Goal: Task Accomplishment & Management: Manage account settings

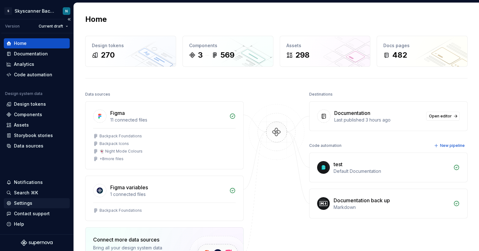
click at [25, 204] on div "Settings" at bounding box center [23, 203] width 18 height 6
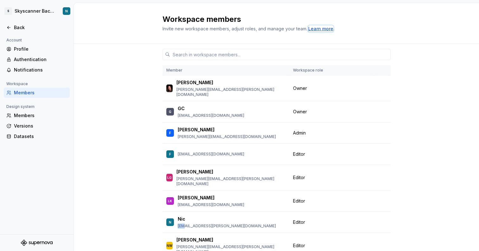
click at [317, 28] on div "Learn more" at bounding box center [320, 29] width 25 height 6
click at [36, 114] on div "Members" at bounding box center [40, 116] width 53 height 6
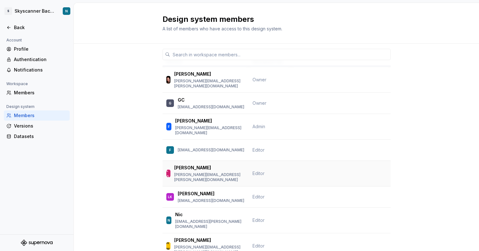
scroll to position [6, 0]
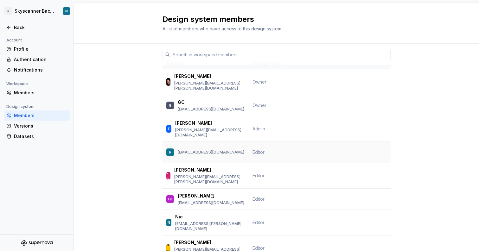
click at [214, 150] on p "[EMAIL_ADDRESS][DOMAIN_NAME]" at bounding box center [211, 152] width 67 height 5
click at [265, 144] on td "Editor" at bounding box center [270, 152] width 42 height 21
click at [262, 150] on span "Editor" at bounding box center [259, 152] width 12 height 5
click at [24, 126] on div "Versions" at bounding box center [40, 126] width 53 height 6
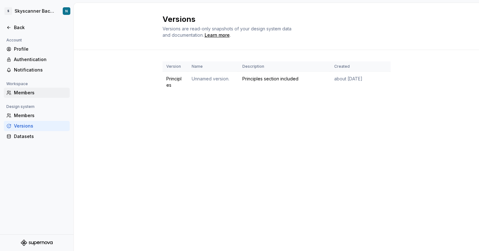
click at [25, 94] on div "Members" at bounding box center [40, 93] width 53 height 6
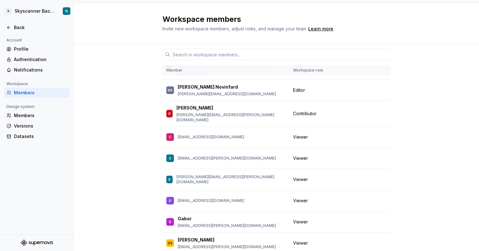
scroll to position [178, 0]
click at [243, 106] on div "O Ollie [EMAIL_ADDRESS][PERSON_NAME][DOMAIN_NAME]" at bounding box center [225, 115] width 119 height 18
click at [242, 106] on div "O Ollie [EMAIL_ADDRESS][PERSON_NAME][DOMAIN_NAME]" at bounding box center [225, 115] width 119 height 18
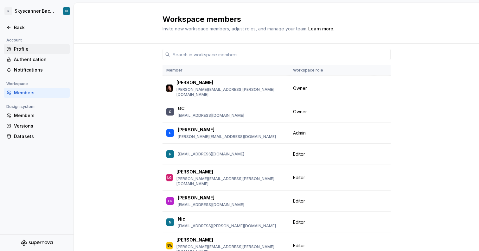
click at [39, 49] on div "Profile" at bounding box center [40, 49] width 53 height 6
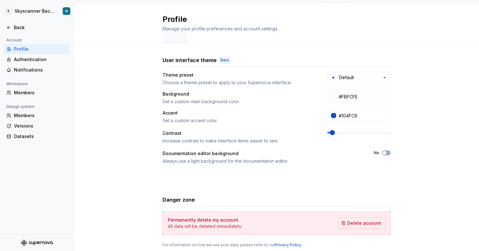
scroll to position [112, 0]
